Goal: Task Accomplishment & Management: Use online tool/utility

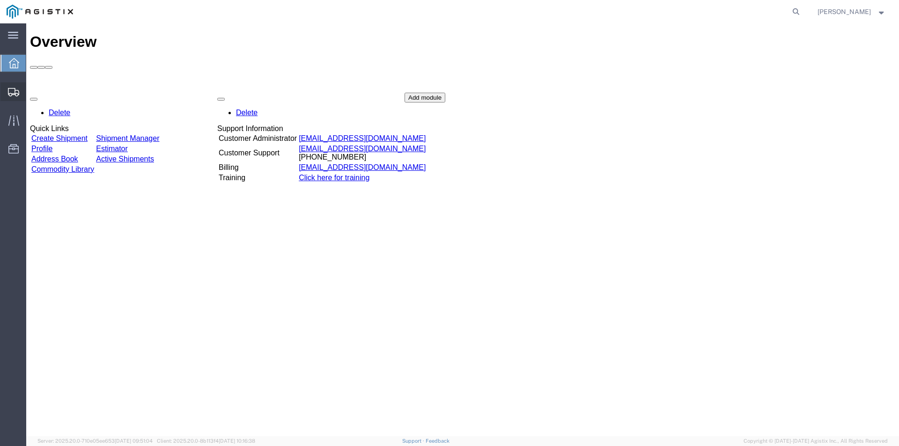
click at [0, 0] on span "Create from Template" at bounding box center [0, 0] width 0 height 0
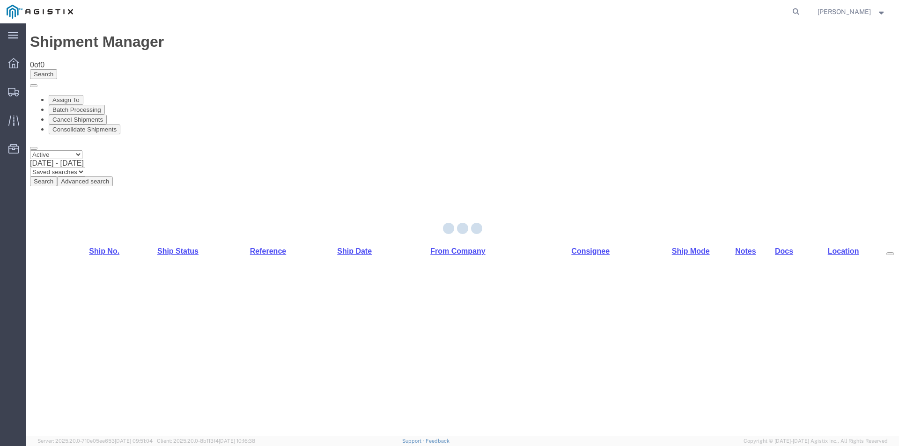
select select "CUSTREF"
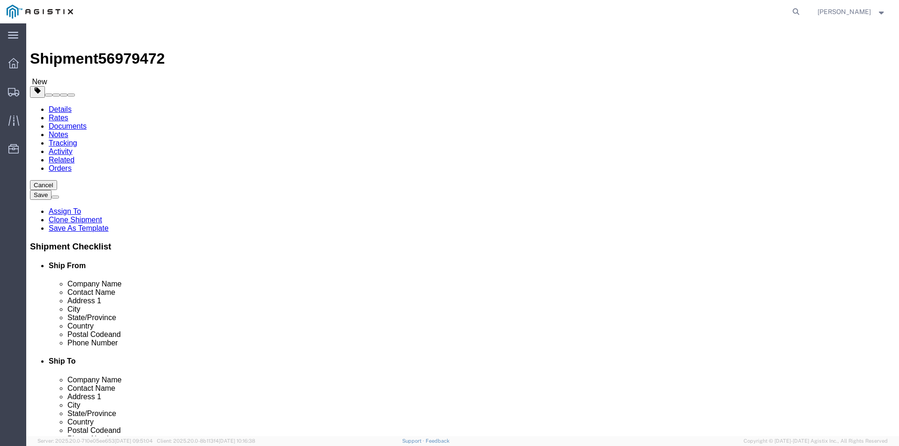
select select
select select "19996"
click select "Select [PERSON_NAME] Industries PG&E"
select select "9596"
click select "Select [PERSON_NAME] Industries PG&E"
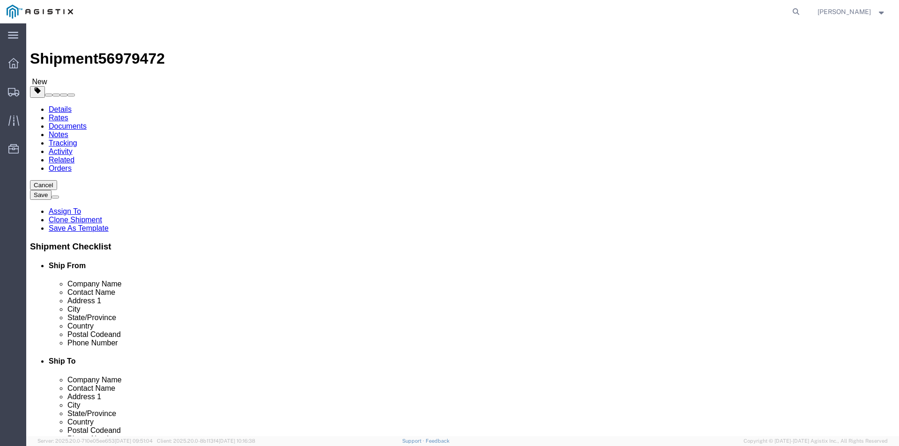
select select "PURCHORD"
select select
select select "19996"
click select "Select All Others [GEOGRAPHIC_DATA] [GEOGRAPHIC_DATA] [GEOGRAPHIC_DATA] [GEOGRA…"
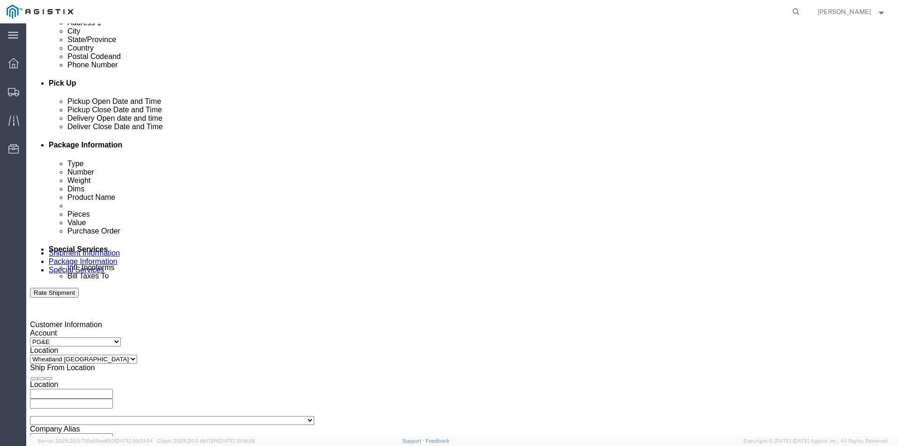
scroll to position [375, 0]
click div "[DATE] 10:00 AM"
click div "[DATE] 4:00 PM"
click div
click input "5:00 PM"
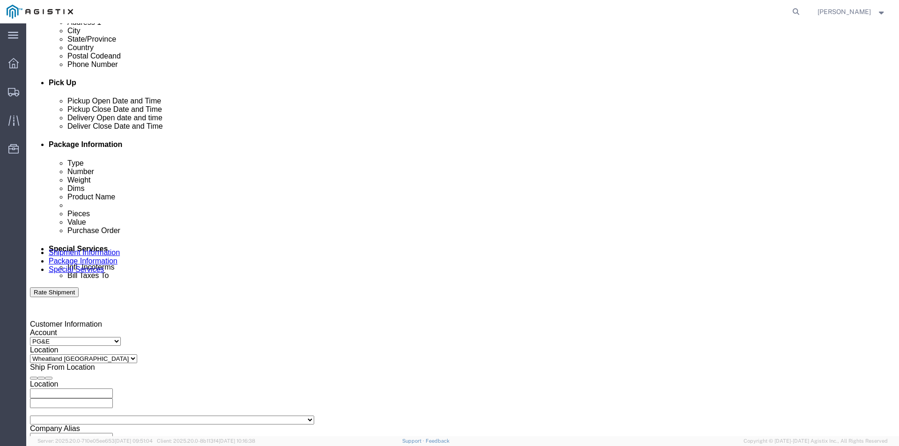
type input "7:00 am"
click button "Apply"
click div
click input "8:00 AM"
type input "4:00 pm"
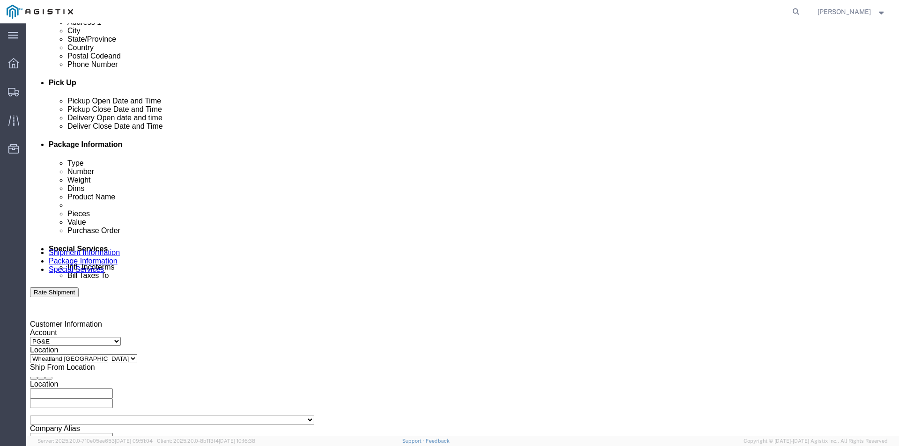
click button "Apply"
drag, startPoint x: 193, startPoint y: 276, endPoint x: 122, endPoint y: 280, distance: 71.2
click input "3501326216"
type input "3501308764"
click input "334146"
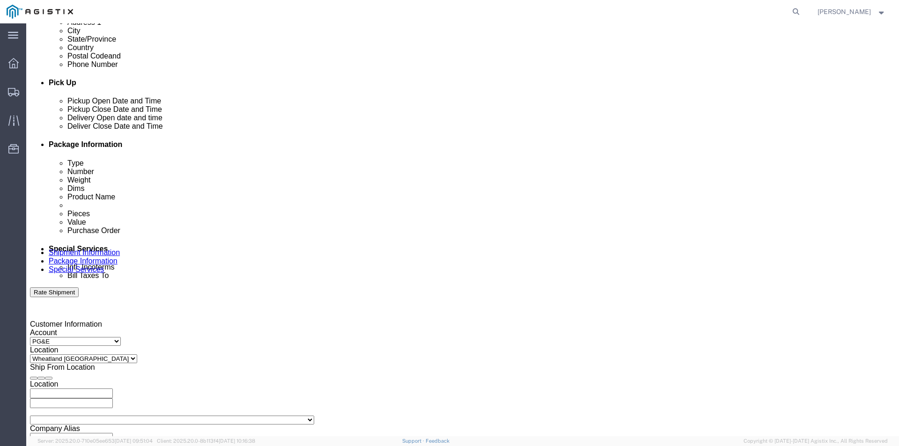
drag, startPoint x: 384, startPoint y: 280, endPoint x: 340, endPoint y: 284, distance: 43.8
click div "Select Account Type Activity ID Airline Appointment Number ASN Batch Request # …"
type input "345789"
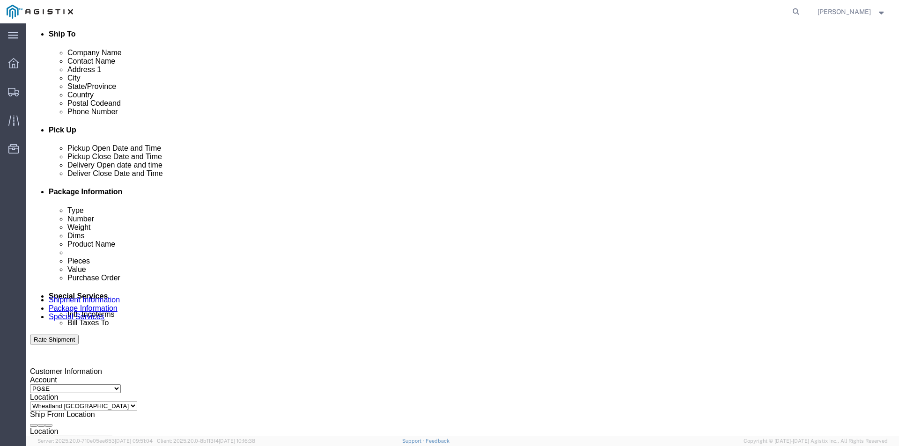
scroll to position [468, 0]
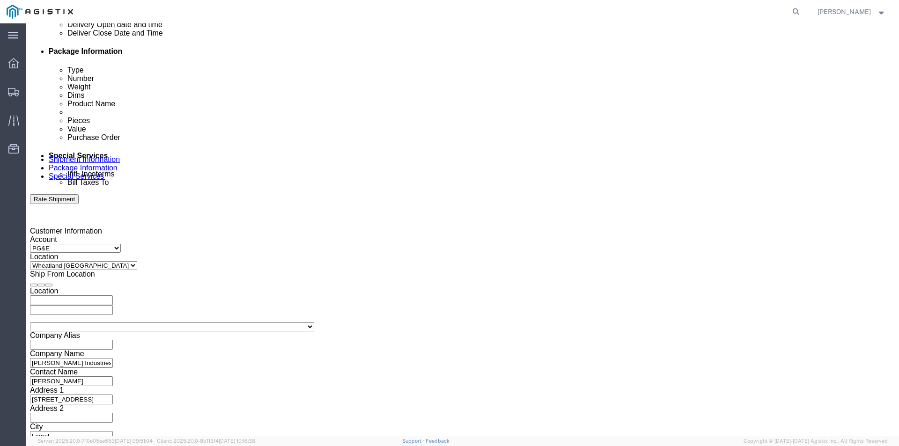
click button "Rate Shipment"
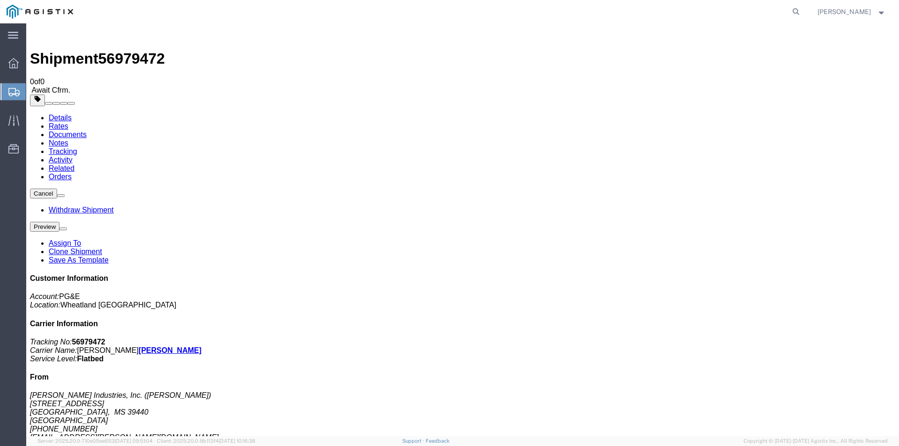
click at [0, 0] on span "Create from Template" at bounding box center [0, 0] width 0 height 0
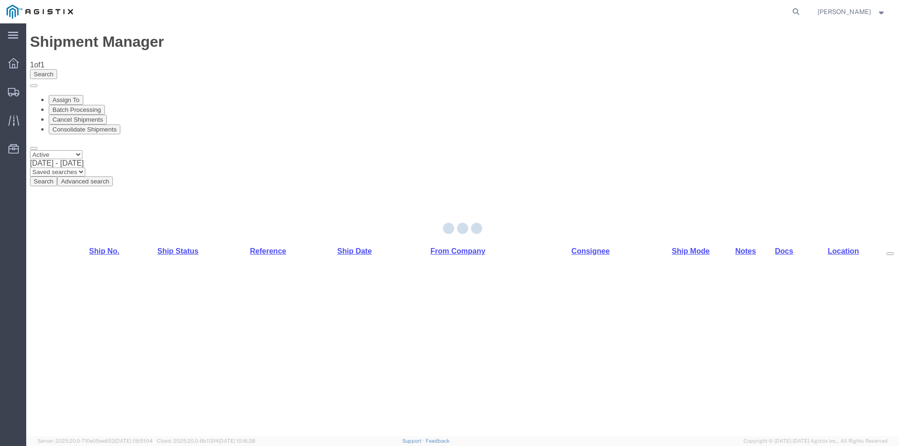
select select "19740"
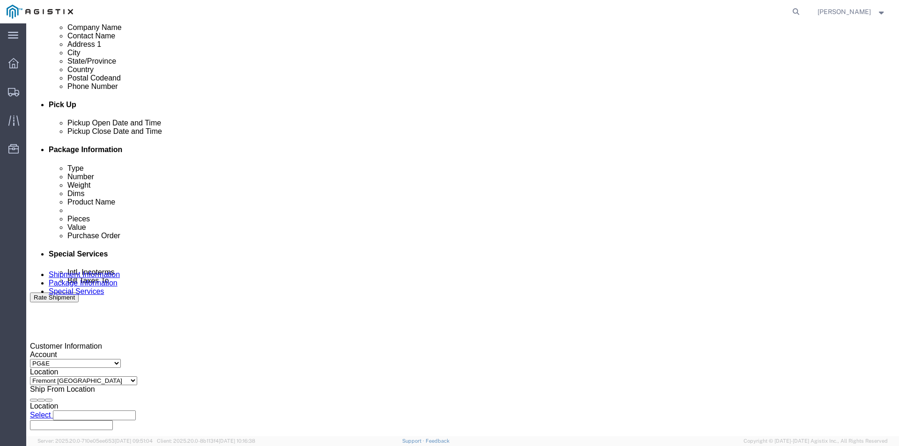
scroll to position [375, 0]
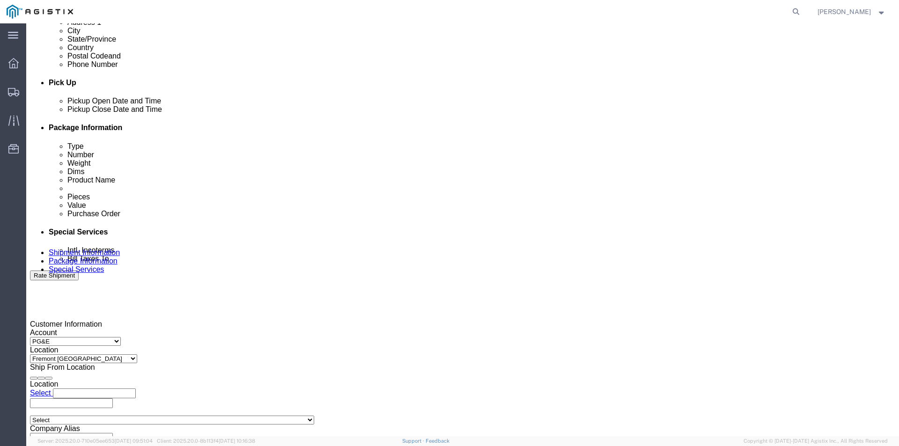
click div
click button "Apply"
click div "[DATE] 5:00 PM"
type input "7:00 am"
click button "Apply"
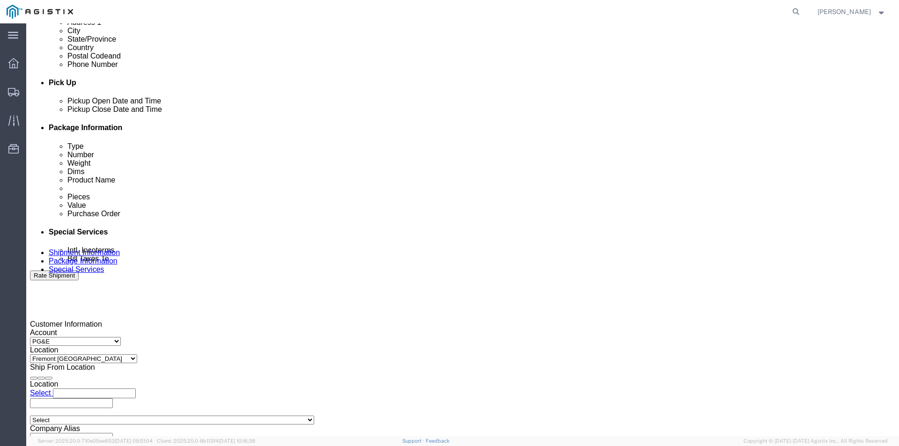
click div
type input "4:00 PM"
click button "Apply"
drag, startPoint x: 171, startPoint y: 281, endPoint x: 116, endPoint y: 286, distance: 55.0
click div "Select Account Type Activity ID Airline Appointment Number ASN Batch Request # …"
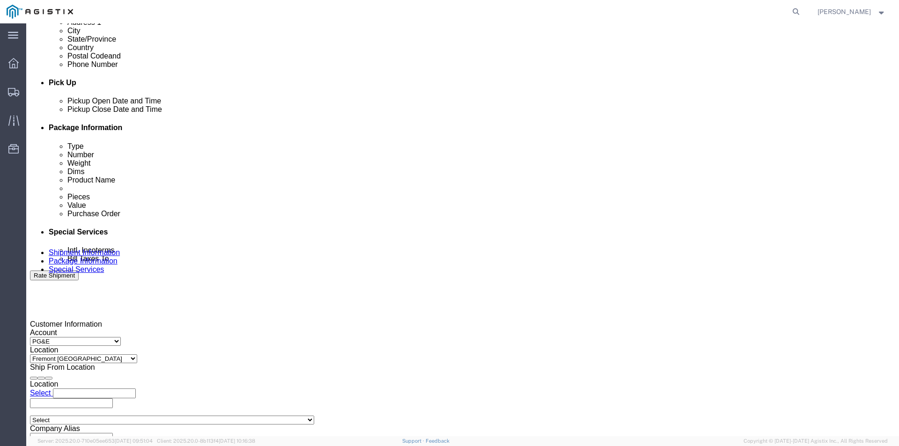
type input "3501322145"
drag, startPoint x: 359, startPoint y: 280, endPoint x: 339, endPoint y: 281, distance: 19.8
click div "Select Account Type Activity ID Airline Appointment Number ASN Batch Request # …"
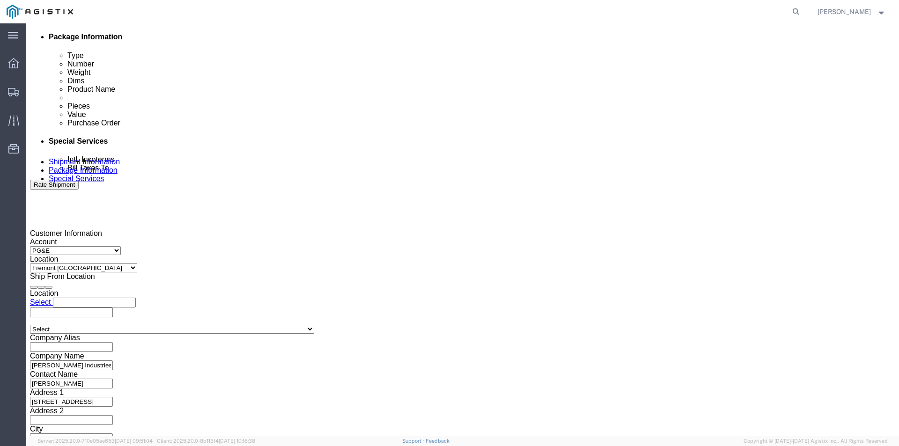
scroll to position [468, 0]
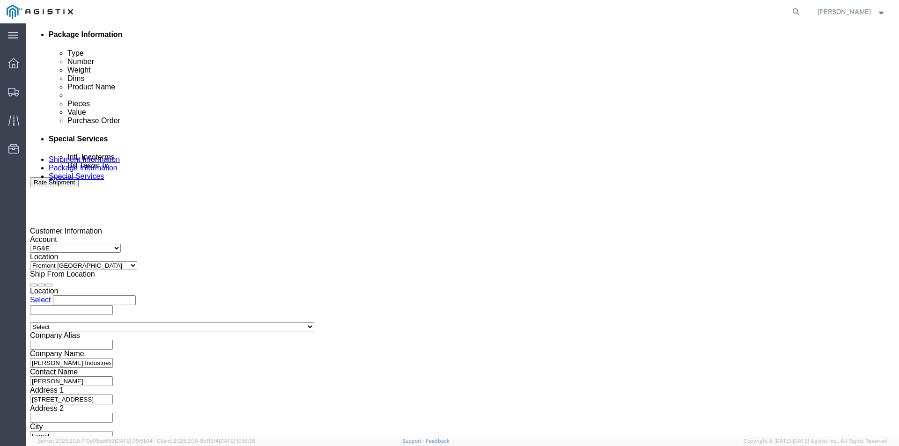
type input "345790"
click button "Rate Shipment"
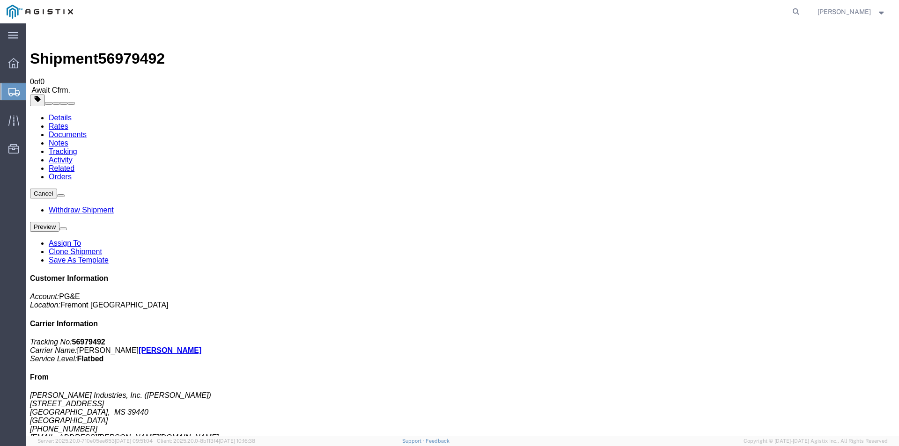
click at [0, 0] on span "Create from Template" at bounding box center [0, 0] width 0 height 0
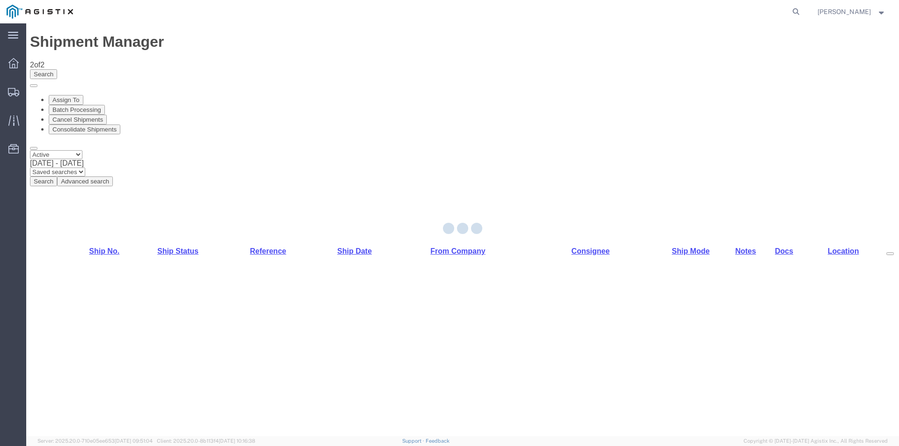
select select "19745"
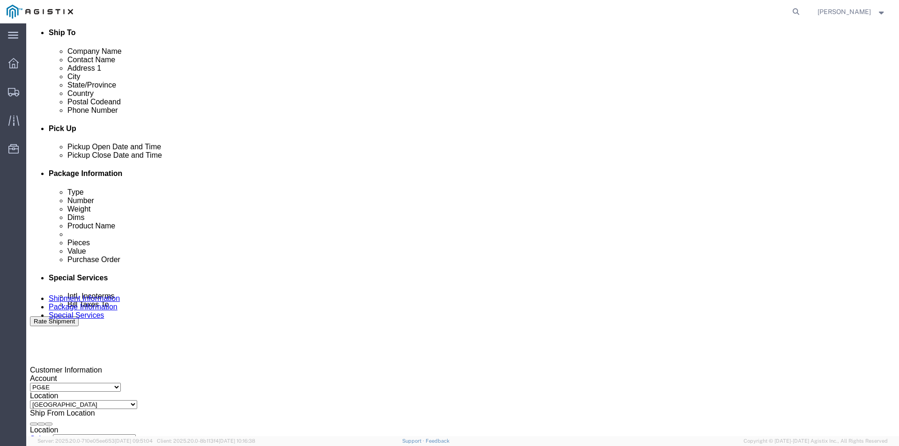
scroll to position [375, 0]
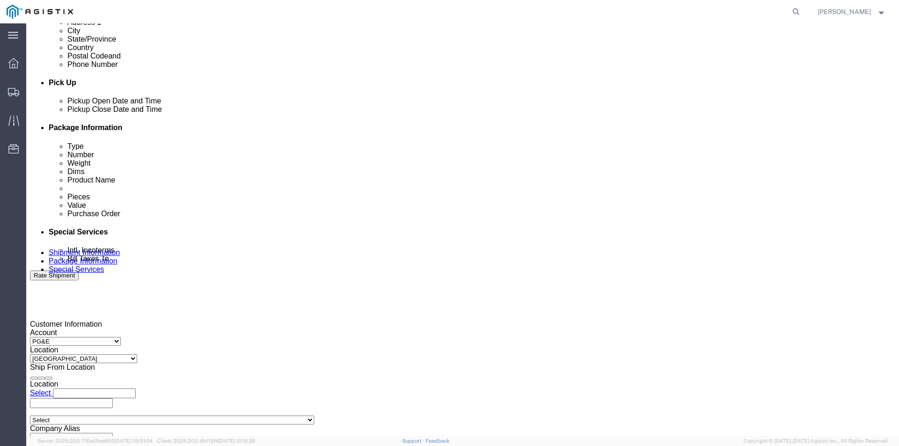
click div
drag, startPoint x: 391, startPoint y: 361, endPoint x: 404, endPoint y: 356, distance: 13.8
click input "5:00 PM"
type input "7:00 am"
click button "Apply"
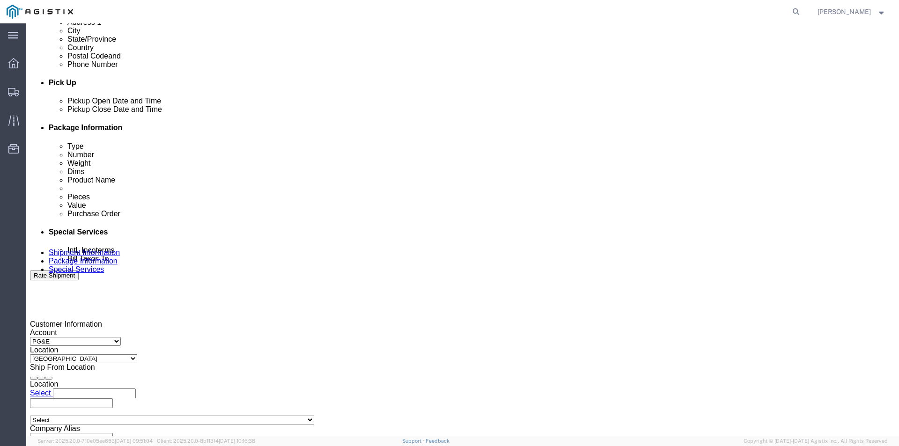
click div
click input "8:00 AM"
type input "4:00 pm"
click button "Apply"
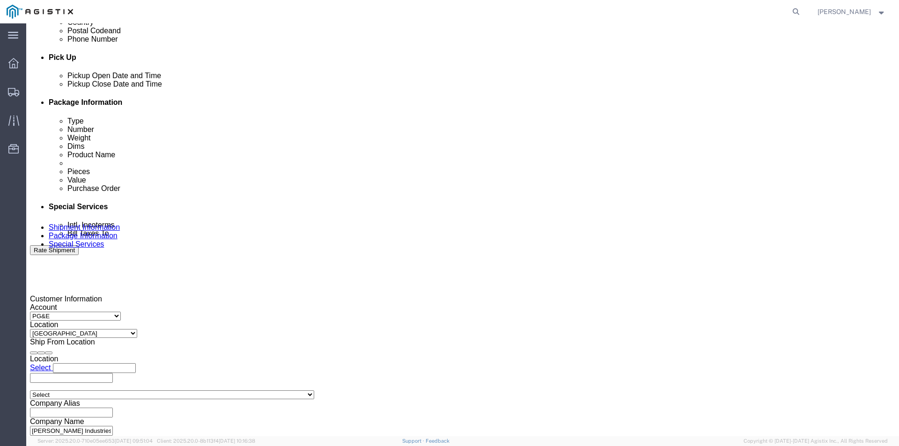
scroll to position [421, 0]
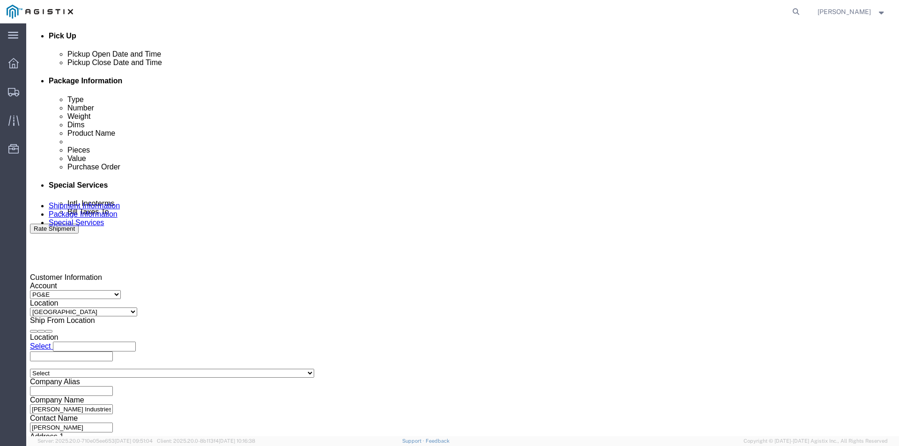
drag, startPoint x: 173, startPoint y: 235, endPoint x: 117, endPoint y: 238, distance: 56.7
click div "Select Account Type Activity ID Airline Appointment Number ASN Batch Request # …"
type input "3501314045"
drag, startPoint x: 394, startPoint y: 228, endPoint x: 338, endPoint y: 236, distance: 56.3
click div "Select Account Type Activity ID Airline Appointment Number ASN Batch Request # …"
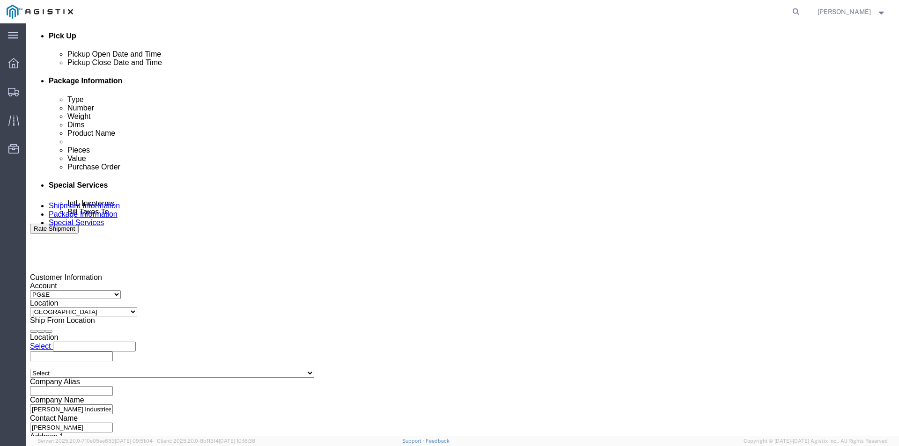
type input "345792"
click div "Leg 1 Mode Select Air Less than Truckload Multi-Leg Ocean Freight Rail Small Pa…"
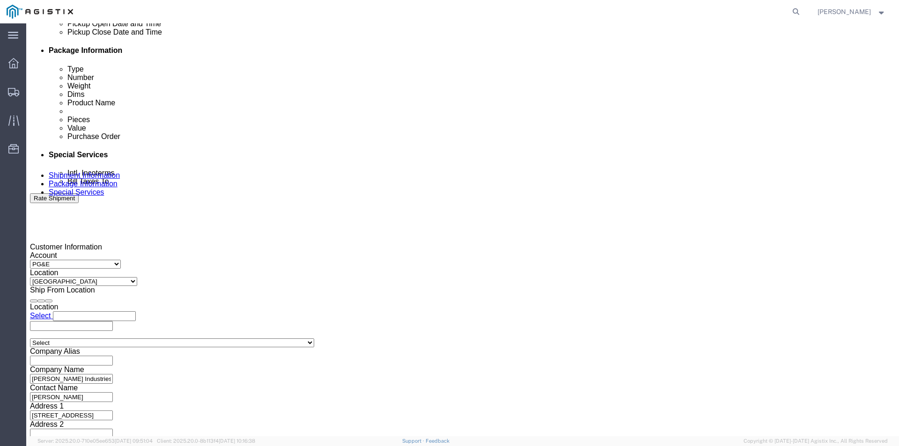
scroll to position [468, 0]
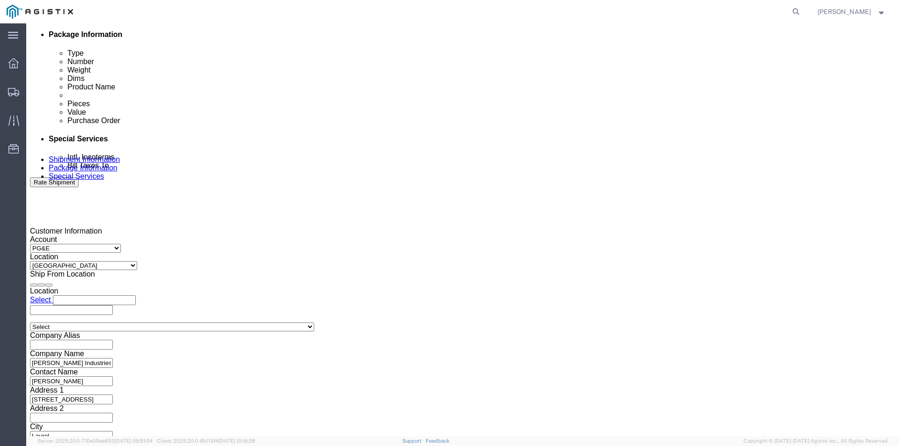
click button "Rate Shipment"
